Goal: Find specific page/section: Find specific page/section

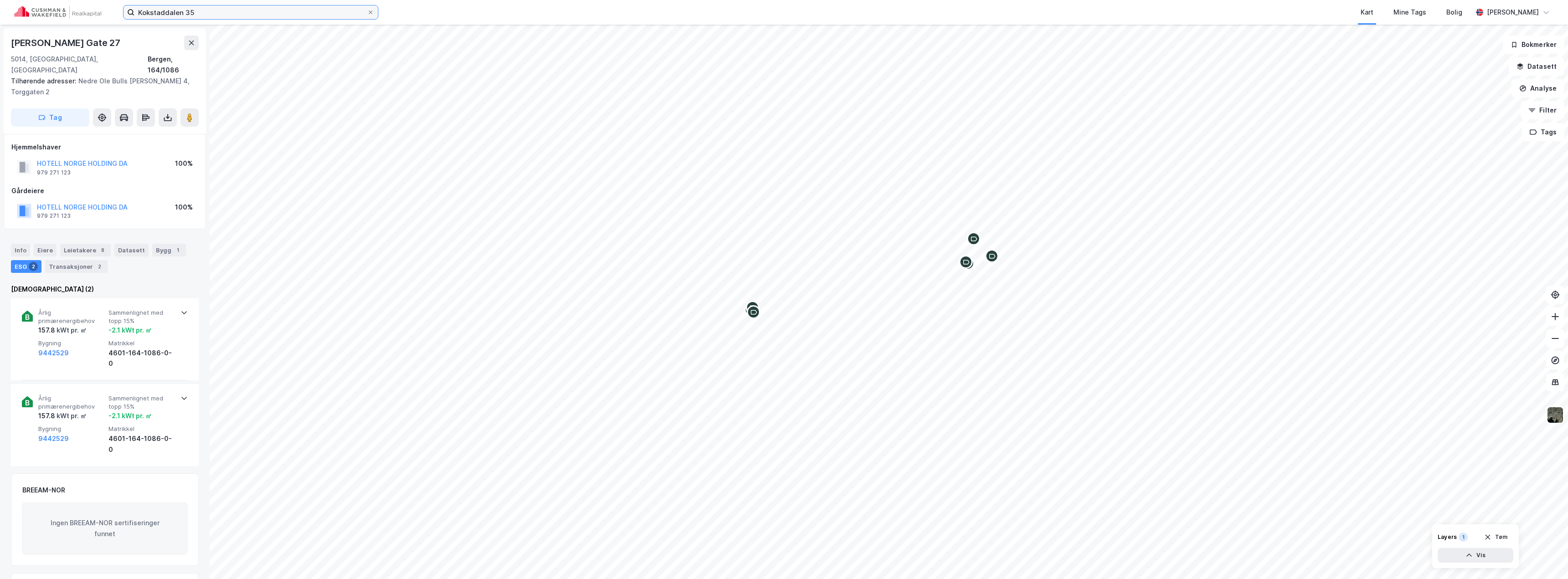
click at [180, 14] on input "Kokstaddalen 35" at bounding box center [250, 12] width 232 height 14
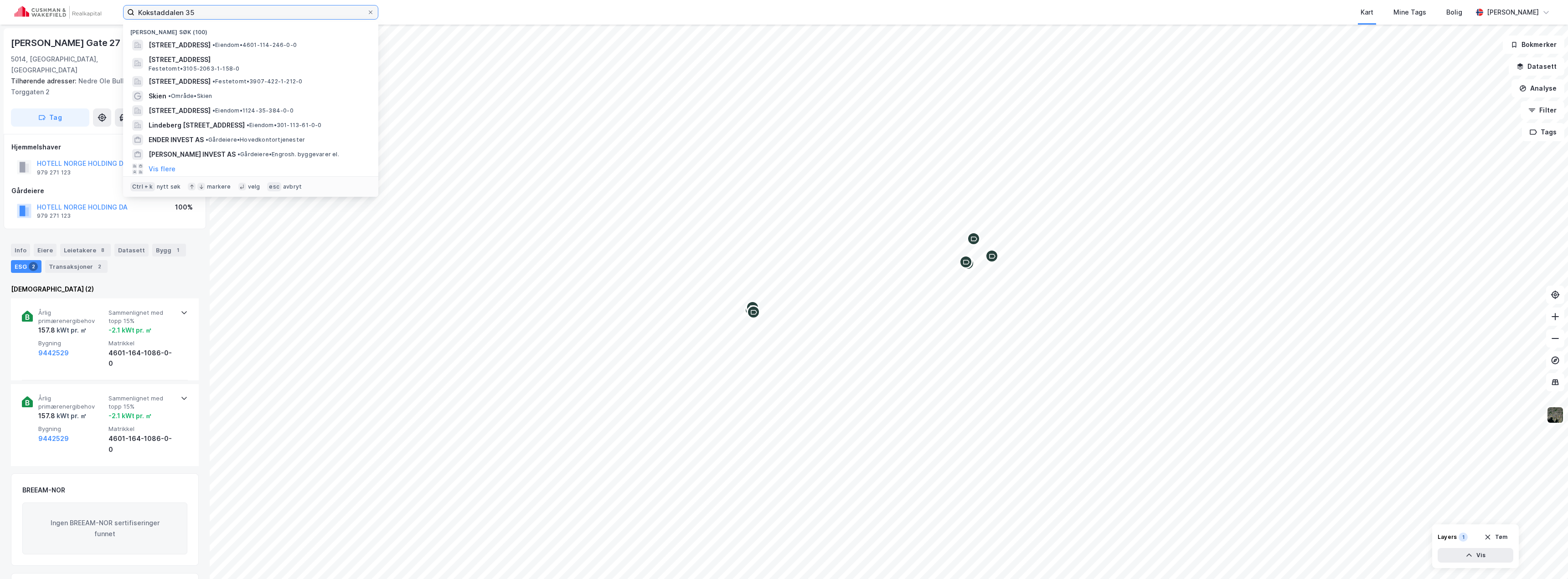
click at [180, 14] on input "Kokstaddalen 35" at bounding box center [250, 12] width 232 height 14
paste input "323/2"
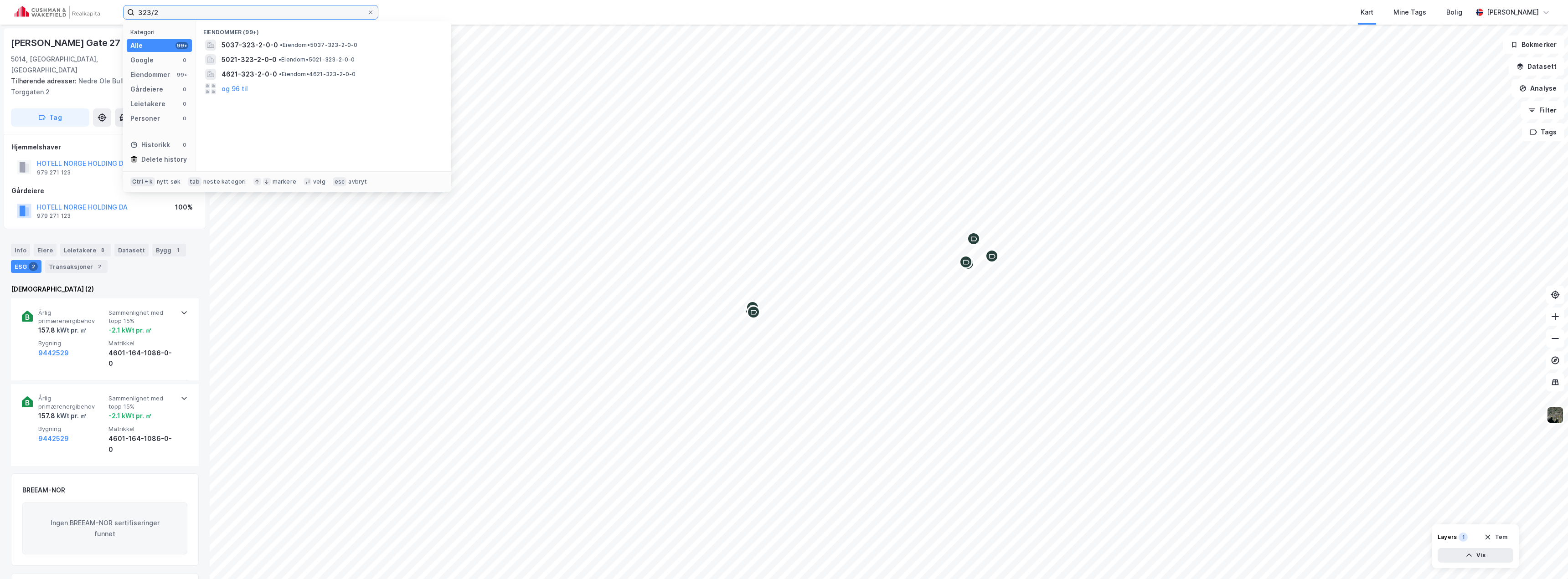
click at [139, 13] on input "323/2" at bounding box center [250, 12] width 232 height 14
type input "asker 323/2"
click at [277, 45] on span "[PERSON_NAME][STREET_ADDRESS]" at bounding box center [278, 45] width 114 height 11
